Goal: Task Accomplishment & Management: Manage account settings

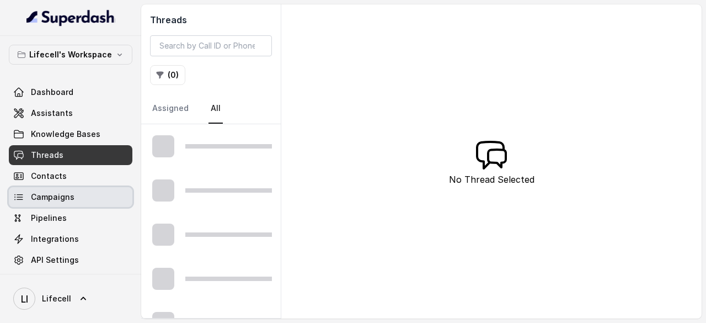
click at [56, 199] on span "Campaigns" at bounding box center [53, 196] width 44 height 11
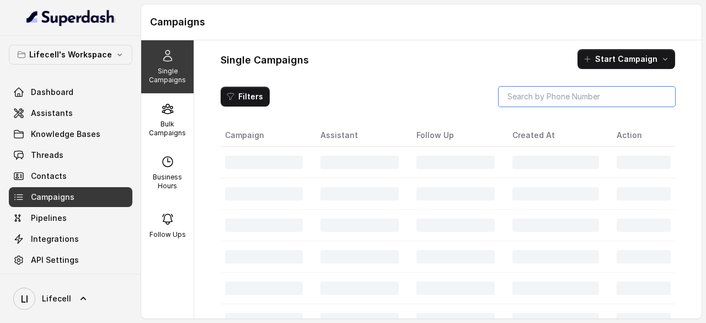
click at [541, 96] on input "search" at bounding box center [586, 97] width 176 height 20
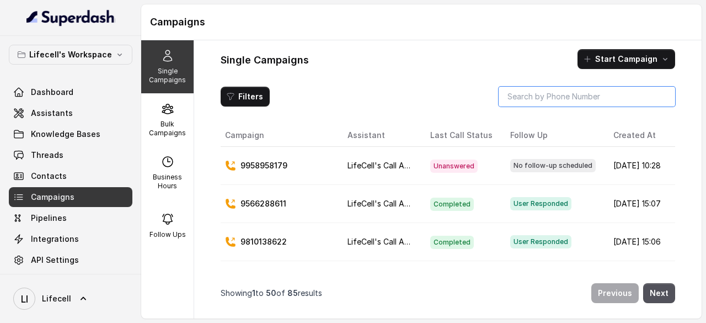
paste input "8939817383"
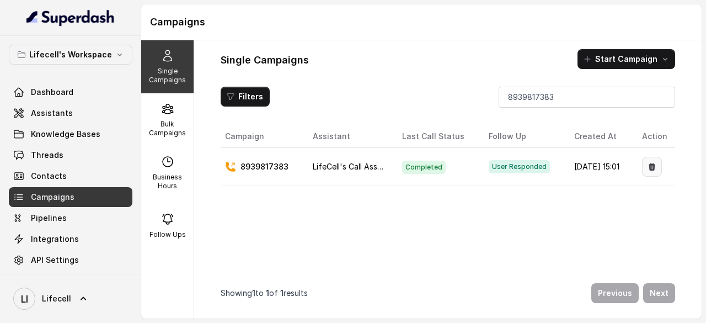
click at [647, 164] on icon "button" at bounding box center [651, 166] width 9 height 9
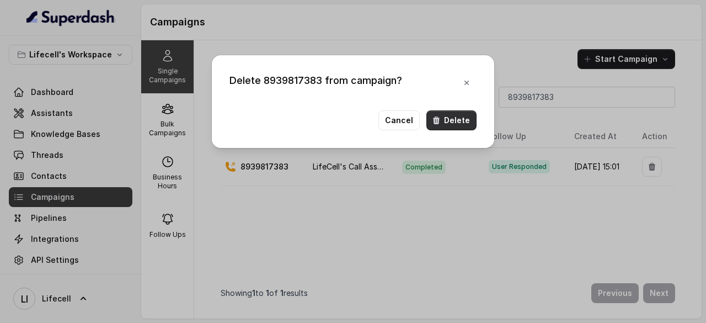
click at [452, 120] on button "Delete" at bounding box center [451, 120] width 50 height 20
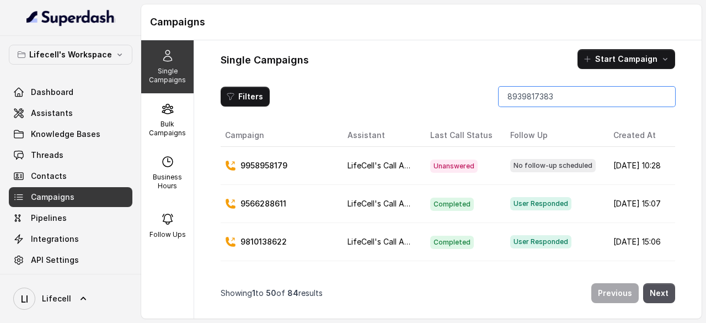
click at [526, 91] on input "8939817383" at bounding box center [586, 97] width 176 height 20
paste input "7845756258"
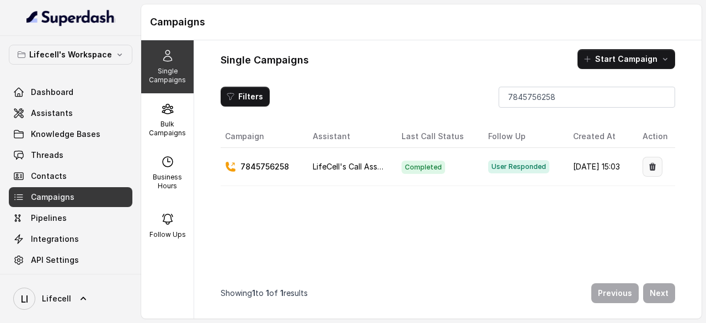
click at [648, 167] on icon "button" at bounding box center [652, 166] width 9 height 9
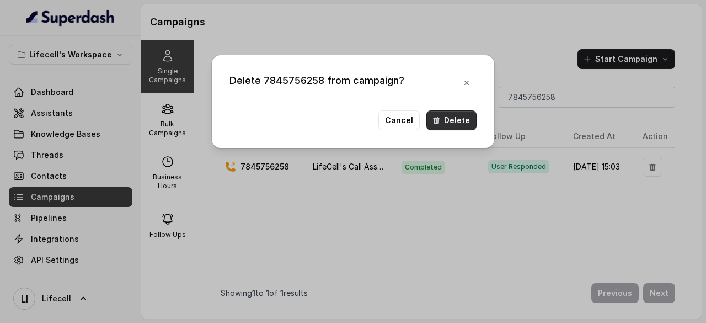
click at [450, 122] on button "Delete" at bounding box center [451, 120] width 50 height 20
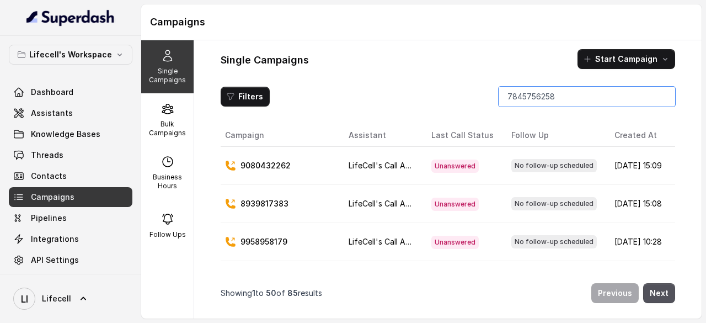
click at [526, 100] on input "7845756258" at bounding box center [586, 97] width 176 height 20
paste input "9810138622"
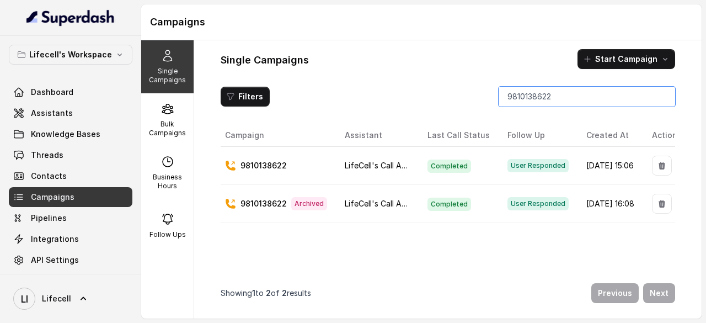
scroll to position [0, 29]
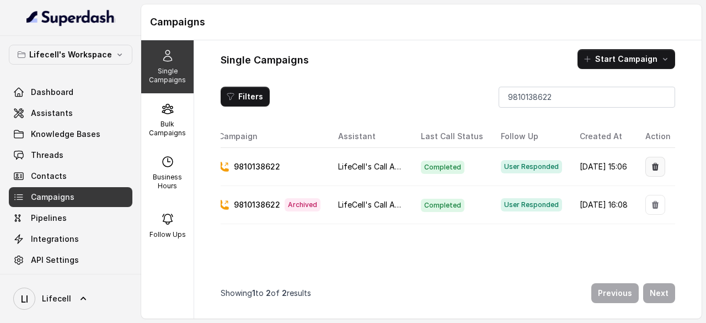
click at [651, 162] on icon "button" at bounding box center [655, 166] width 9 height 9
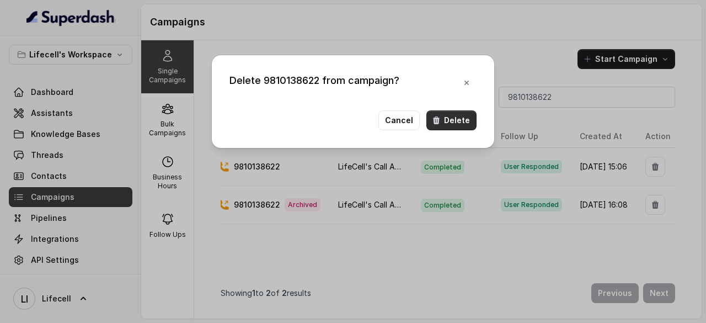
click at [464, 122] on button "Delete" at bounding box center [451, 120] width 50 height 20
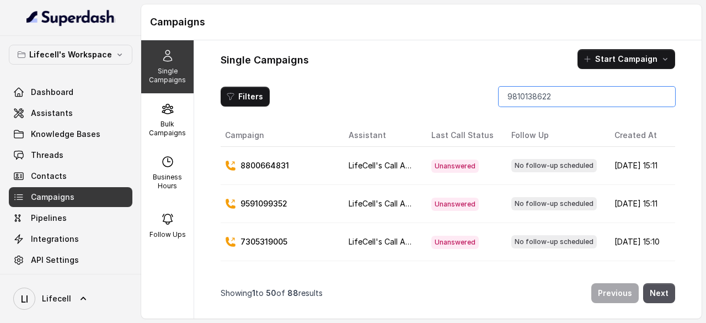
click at [538, 99] on input "9810138622" at bounding box center [586, 97] width 176 height 20
paste input "8800742594"
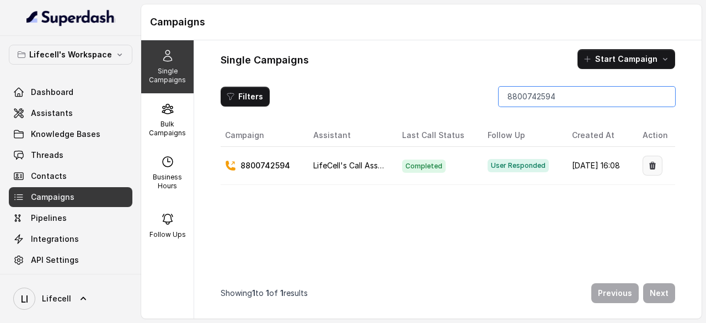
type input "8800742594"
click at [649, 164] on icon "button" at bounding box center [652, 167] width 7 height 8
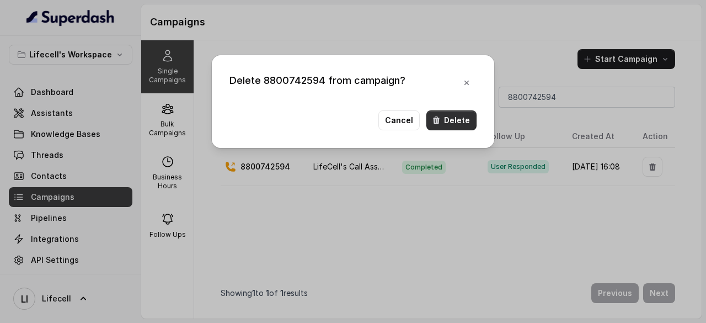
click at [458, 117] on button "Delete" at bounding box center [451, 120] width 50 height 20
